Goal: Find specific page/section: Find specific page/section

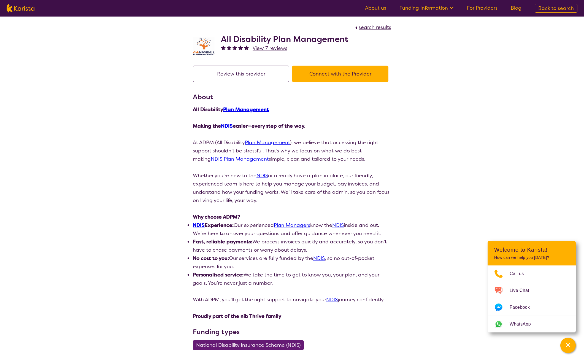
scroll to position [331, 0]
